Goal: Communication & Community: Answer question/provide support

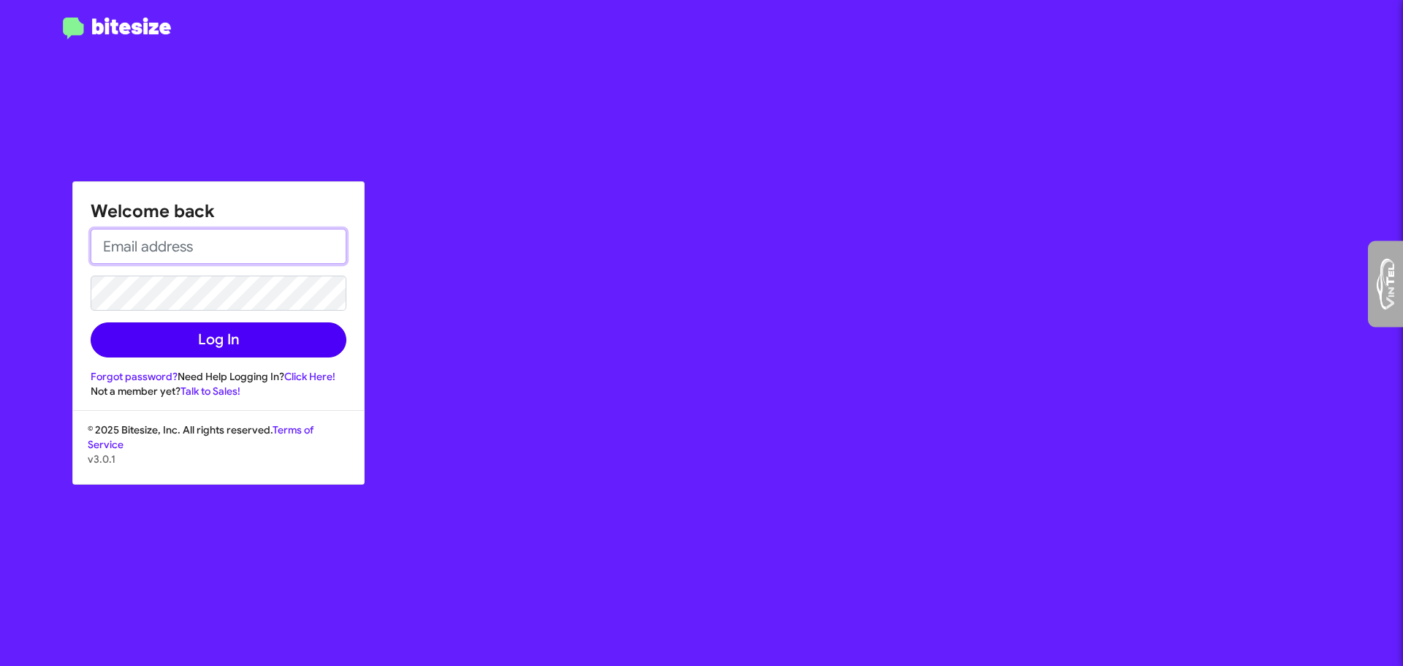
type input "[EMAIL_ADDRESS][DOMAIN_NAME]"
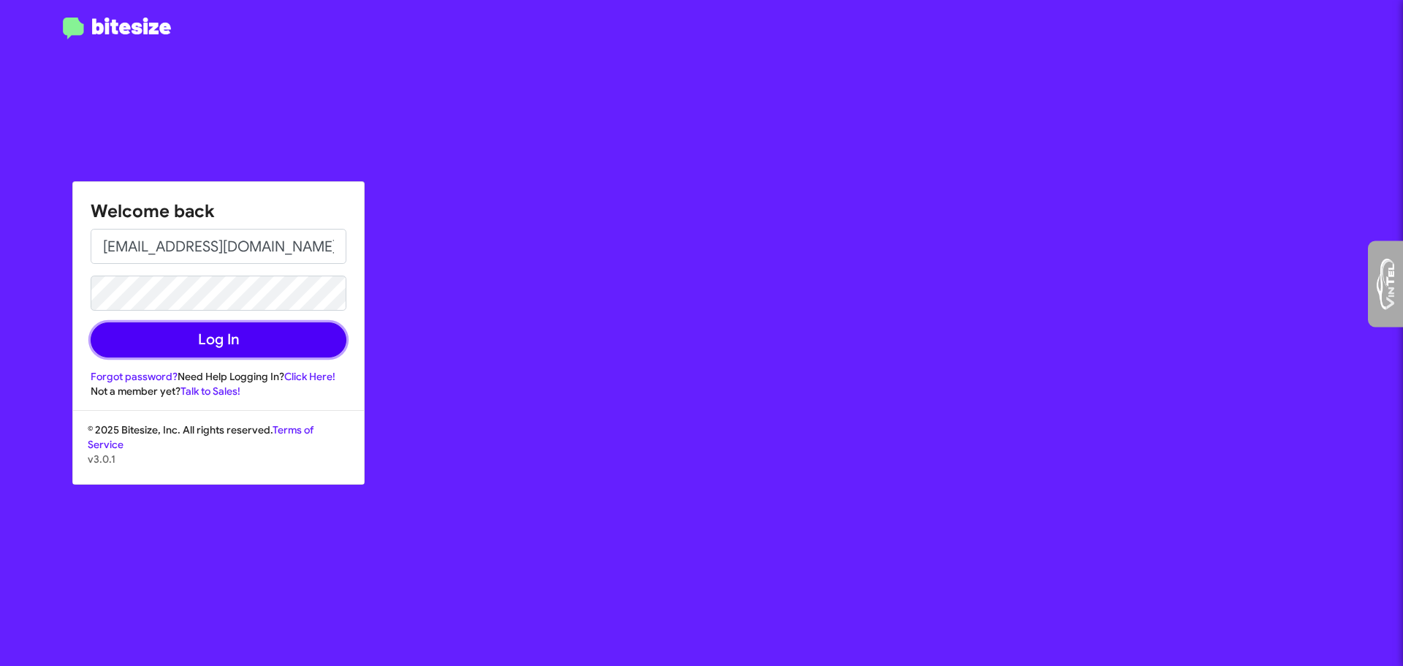
click at [215, 341] on button "Log In" at bounding box center [219, 339] width 256 height 35
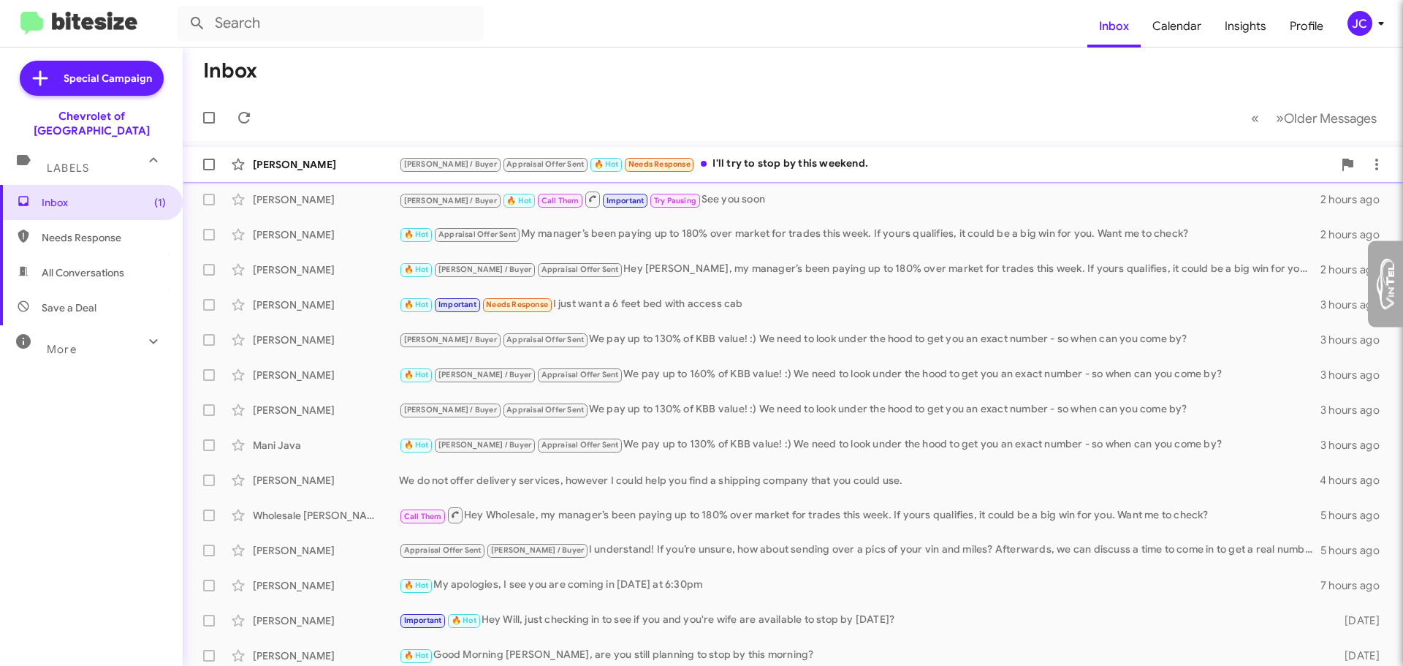
click at [786, 159] on div "[PERSON_NAME] / Buyer Appraisal Offer Sent 🔥 Hot Needs Response I'll try to sto…" at bounding box center [866, 164] width 934 height 17
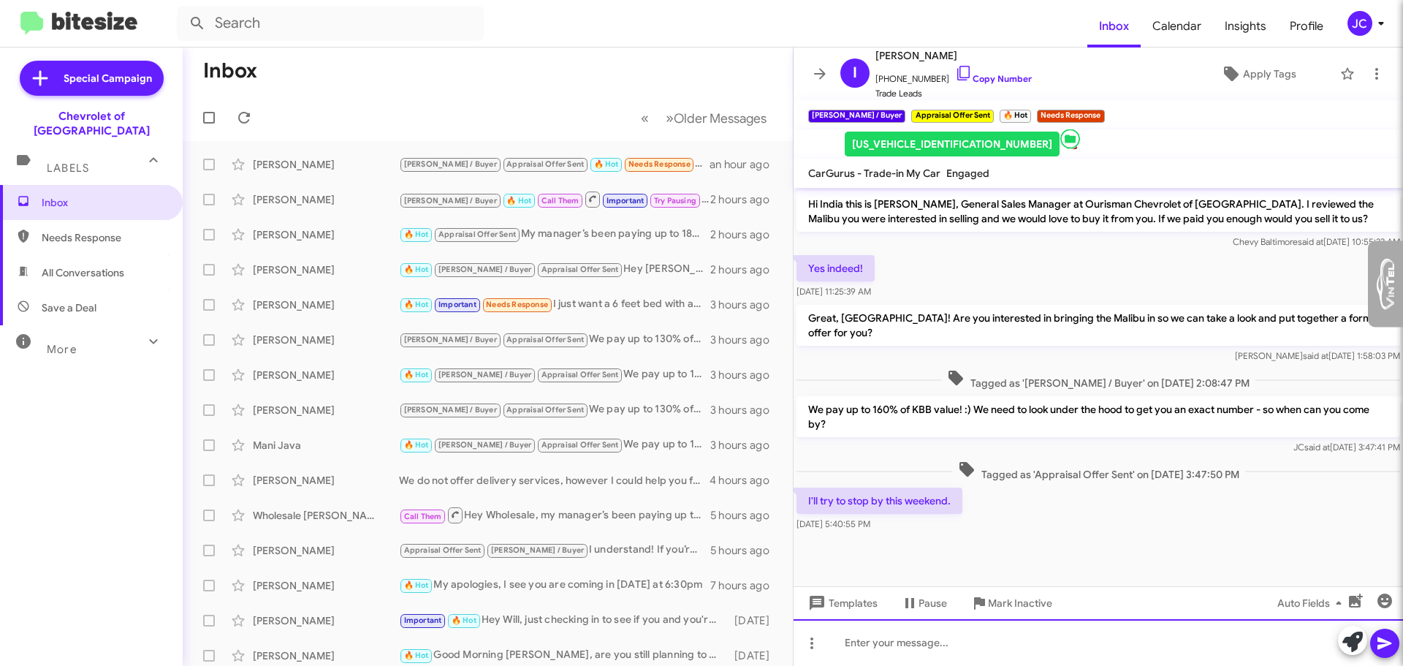
click at [886, 640] on div at bounding box center [1099, 642] width 610 height 47
click at [882, 642] on div "Sounds Fri or Sat?" at bounding box center [1099, 642] width 610 height 47
drag, startPoint x: 925, startPoint y: 641, endPoint x: 938, endPoint y: 645, distance: 13.7
click at [925, 641] on div "Sounds good are Fri or Sat?" at bounding box center [1099, 642] width 610 height 47
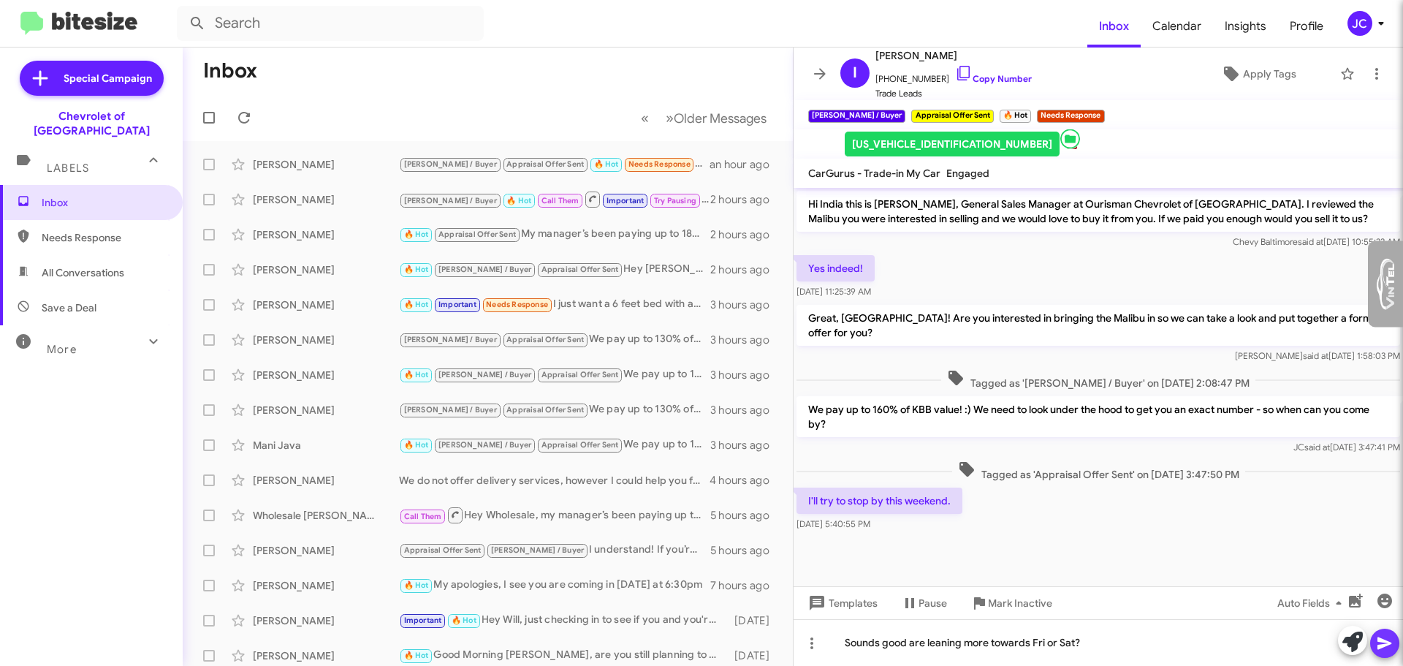
click at [1378, 652] on span at bounding box center [1385, 643] width 18 height 29
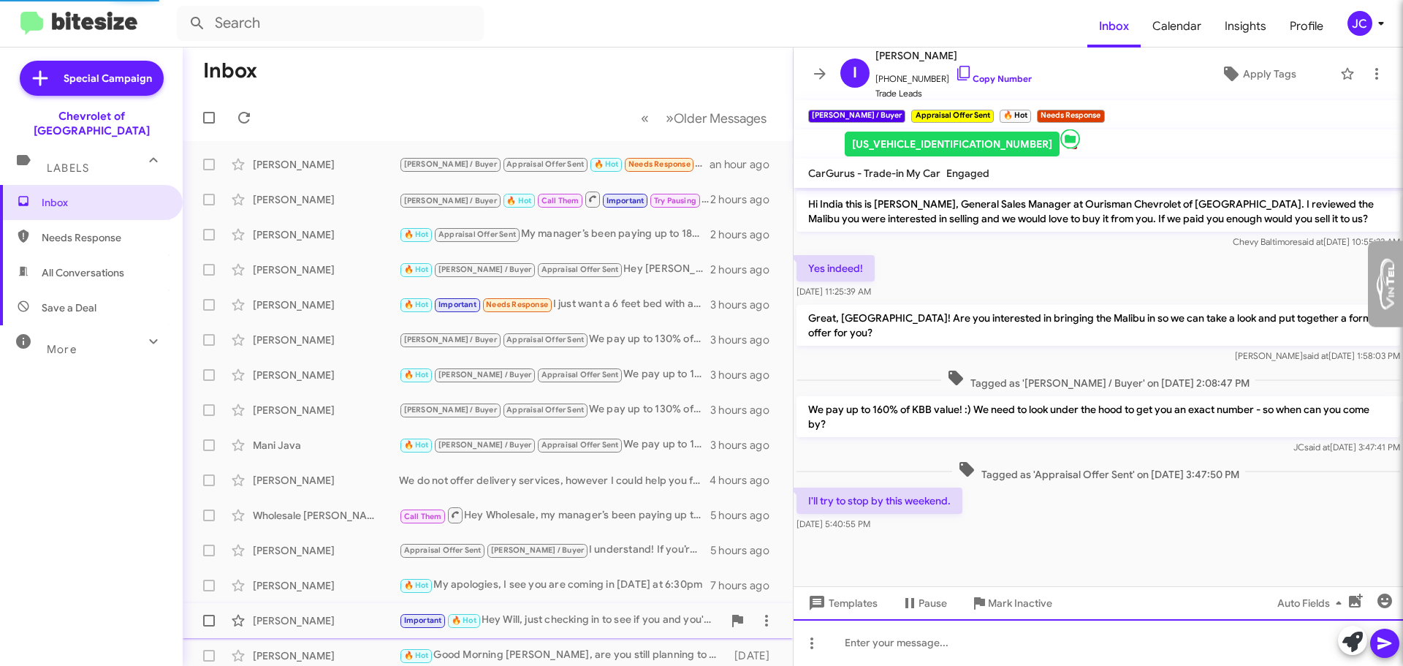
scroll to position [12, 0]
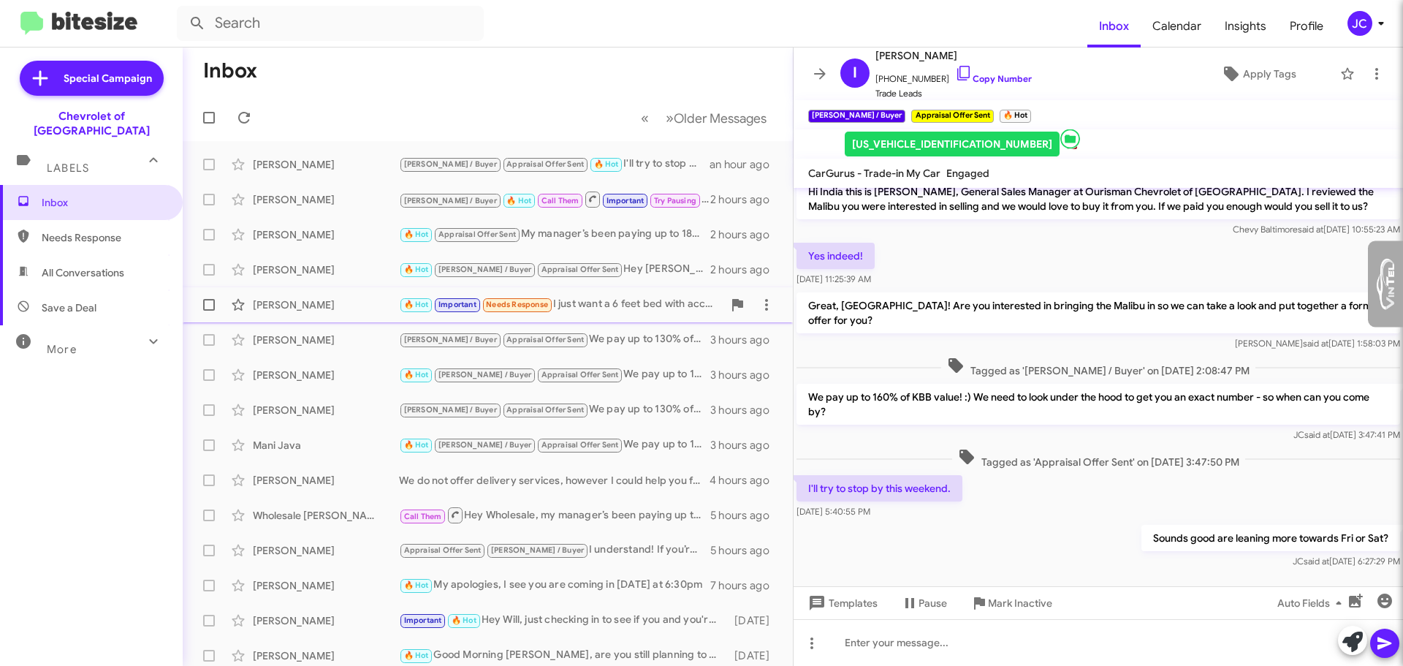
click at [599, 305] on div "🔥 Hot Important Needs Response I just want a 6 feet bed with access cab" at bounding box center [561, 304] width 324 height 17
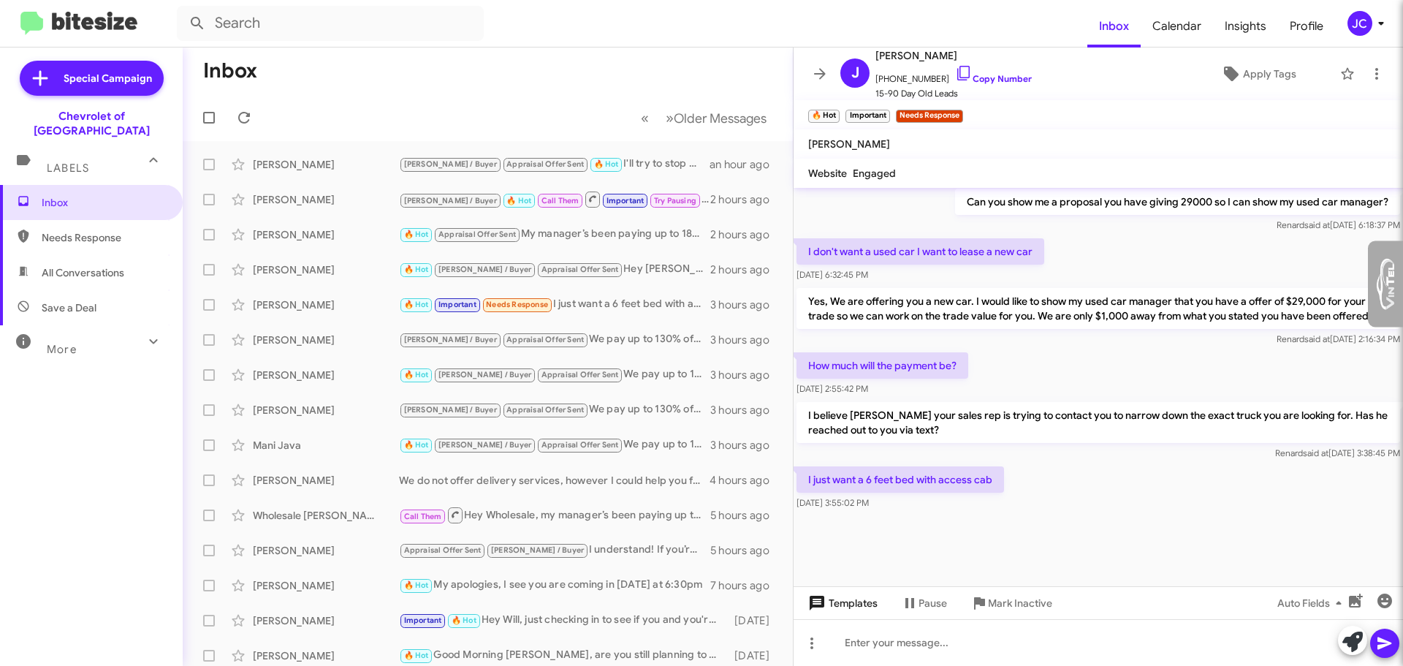
click at [846, 614] on span "Templates" at bounding box center [841, 603] width 72 height 26
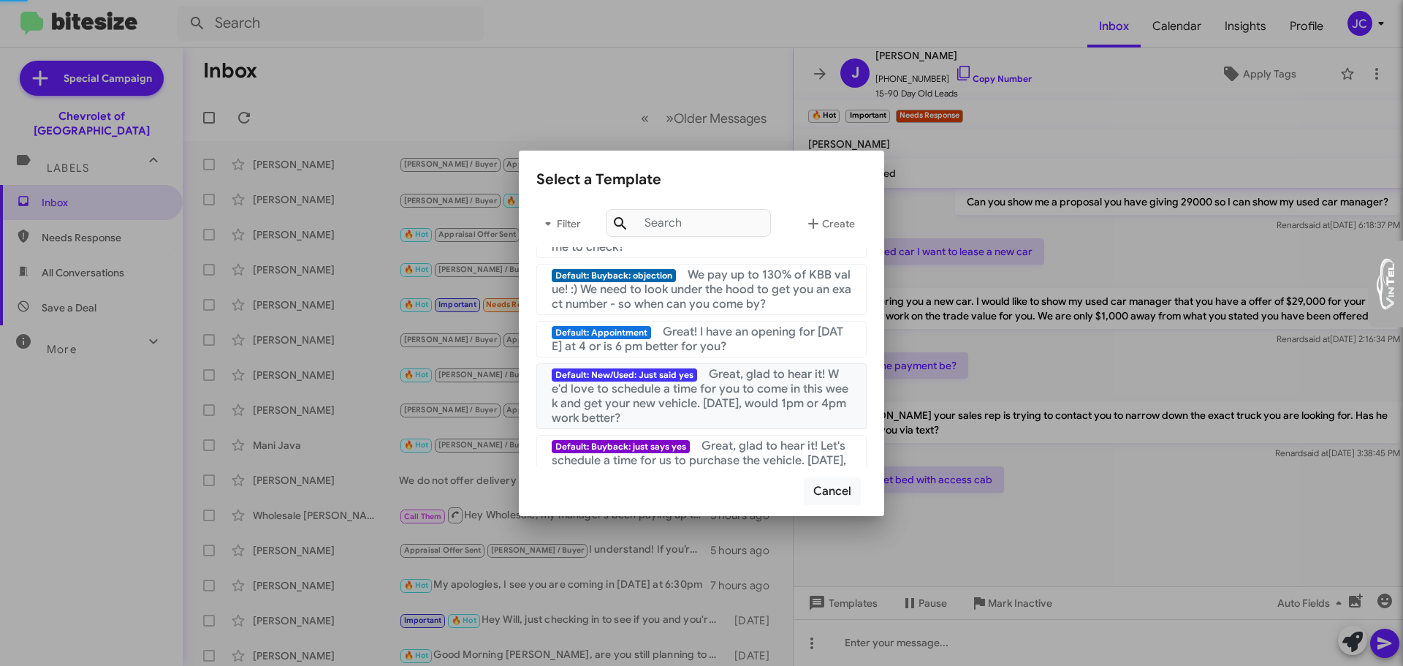
scroll to position [365, 0]
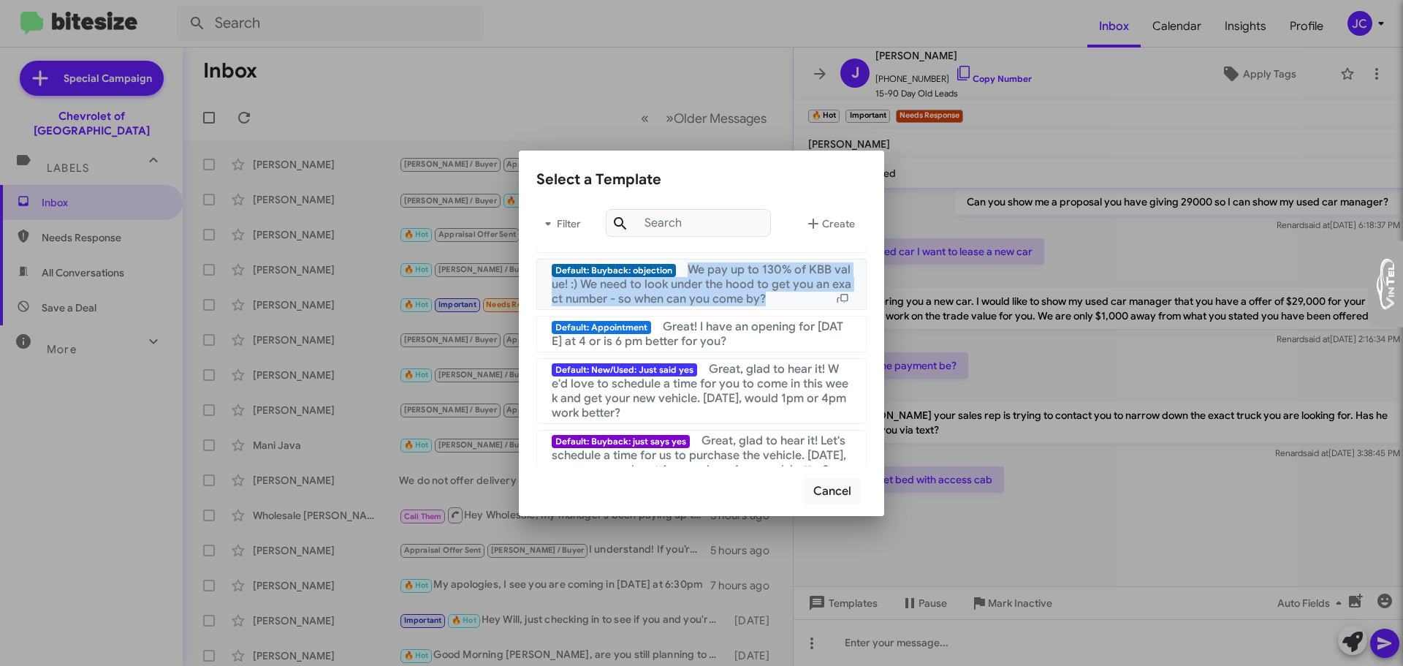
drag, startPoint x: 687, startPoint y: 270, endPoint x: 785, endPoint y: 297, distance: 101.6
click at [785, 297] on div "Default: Buyback: objection We pay up to 130% of KBB value! :) We need to look …" at bounding box center [702, 284] width 300 height 44
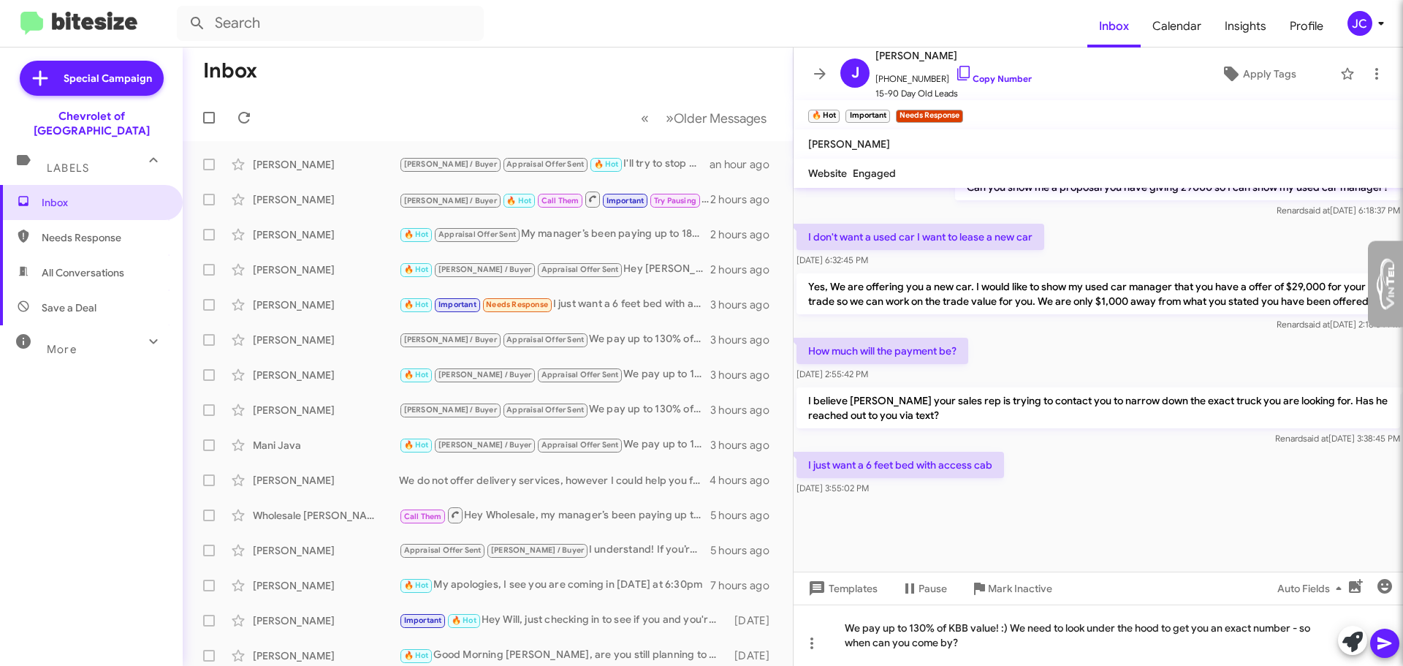
drag, startPoint x: 741, startPoint y: 277, endPoint x: 1031, endPoint y: 298, distance: 290.2
click at [1031, 298] on p "Yes, We are offering you a new car. I would like to show my used car manager th…" at bounding box center [1099, 293] width 604 height 41
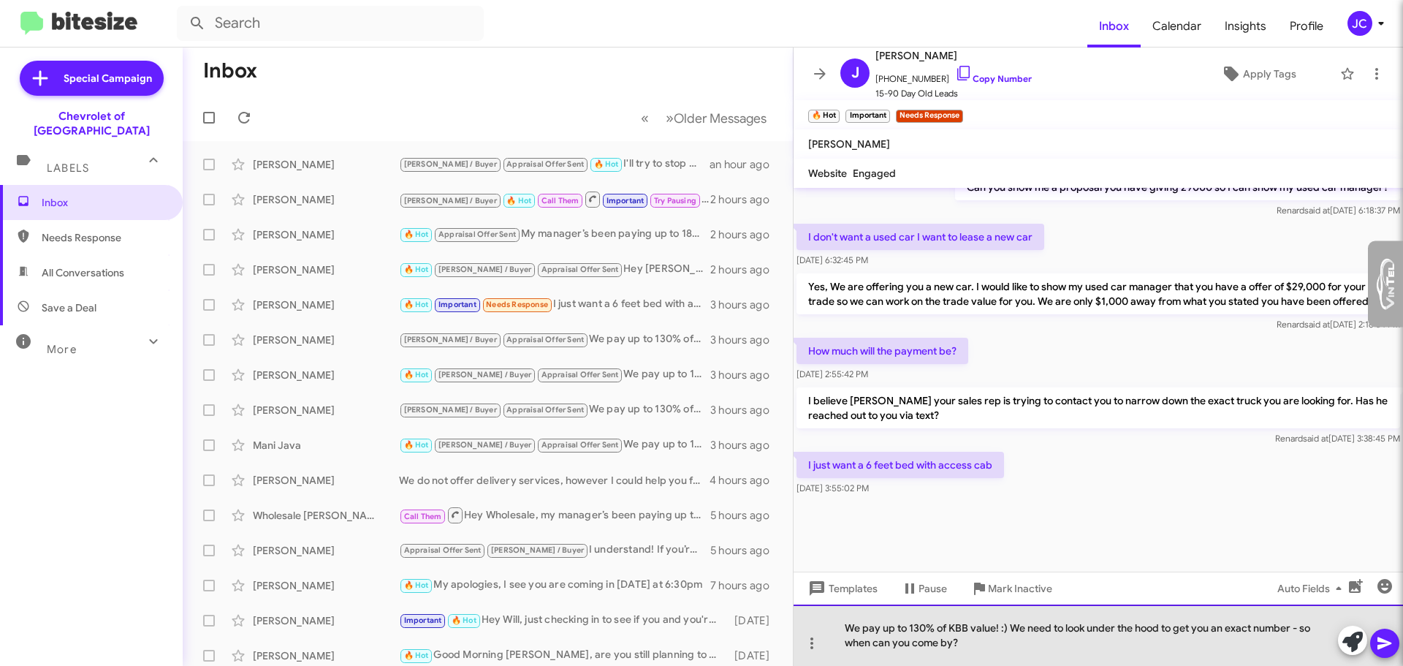
drag, startPoint x: 843, startPoint y: 625, endPoint x: 999, endPoint y: 640, distance: 156.4
click at [1014, 645] on div "We pay up to 130% of KBB value! :) We need to look under the hood to get you an…" at bounding box center [1099, 634] width 610 height 61
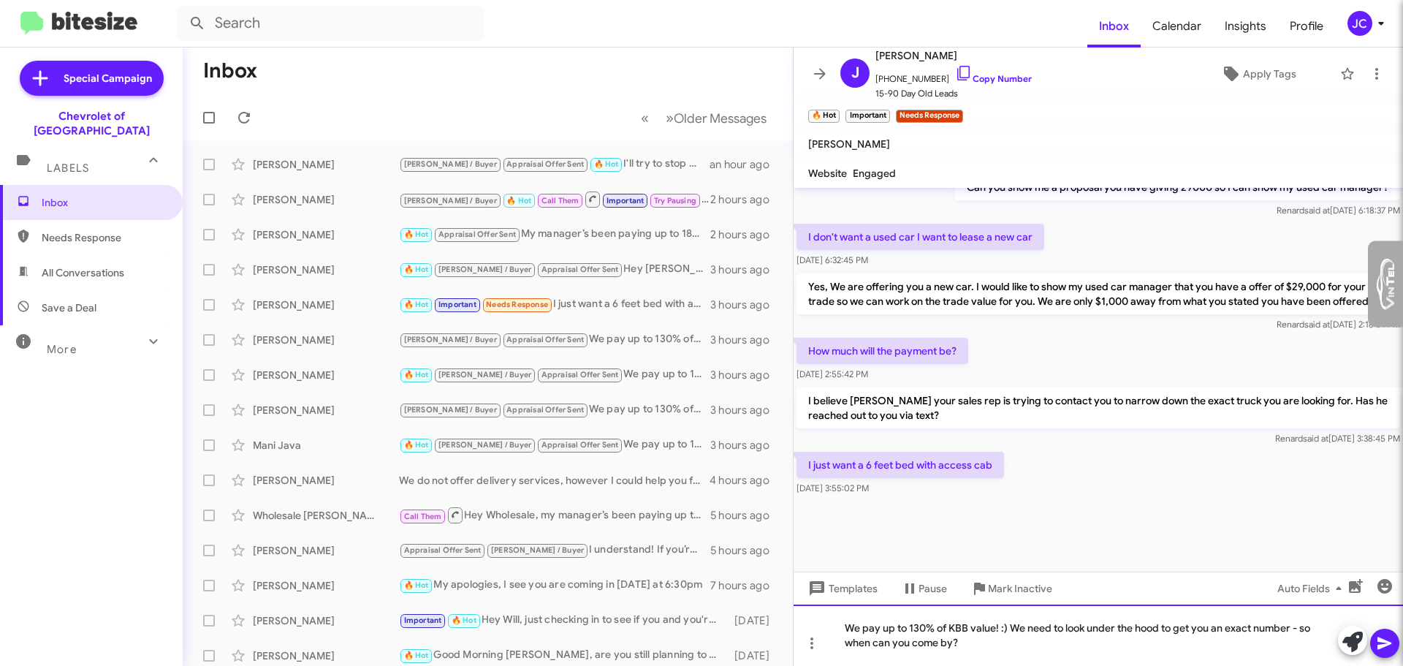
copy div "We pay up to 130% of KBB value! :) We need to look under the hood to get you an…"
